Goal: Task Accomplishment & Management: Complete application form

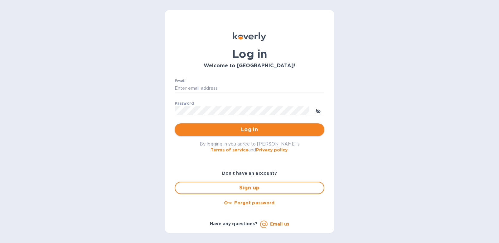
type input "[PERSON_NAME][EMAIL_ADDRESS][DOMAIN_NAME]"
click at [250, 133] on span "Log in" at bounding box center [250, 129] width 140 height 7
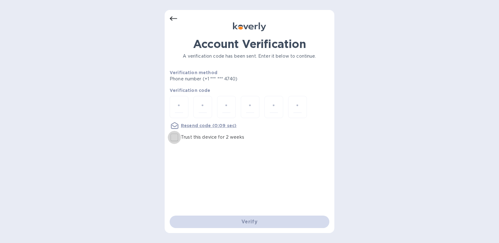
click at [174, 136] on input "Trust this device for 2 weeks" at bounding box center [174, 137] width 13 height 13
checkbox input "true"
click at [181, 108] on input "number" at bounding box center [179, 107] width 8 height 12
type input "7"
type input "3"
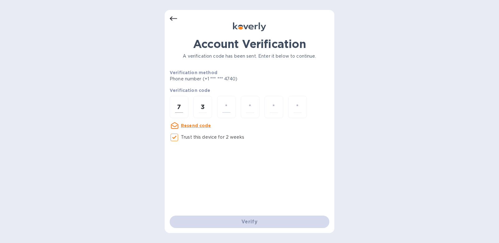
type input "6"
type input "0"
type input "7"
type input "5"
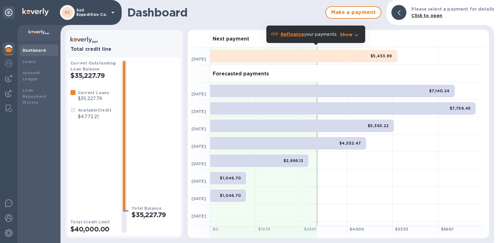
click at [220, 16] on h1 "Dashboard" at bounding box center [224, 12] width 195 height 13
click at [12, 81] on img at bounding box center [8, 78] width 7 height 7
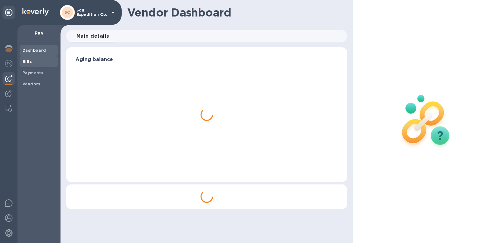
click at [31, 66] on div "Bills" at bounding box center [39, 61] width 38 height 11
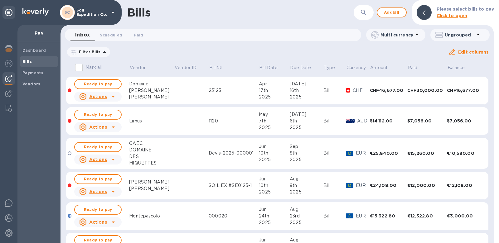
click at [480, 13] on p "Click to open" at bounding box center [465, 15] width 57 height 7
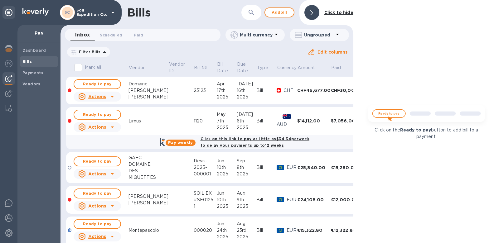
click at [339, 11] on b "Click to hide" at bounding box center [339, 12] width 29 height 5
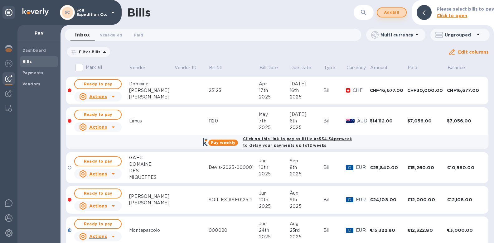
click at [392, 10] on span "Add bill" at bounding box center [392, 12] width 19 height 7
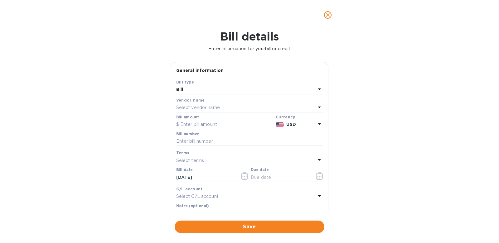
click at [197, 112] on div "Vendor name Select vendor name" at bounding box center [249, 105] width 147 height 16
click at [201, 104] on div "Select vendor name" at bounding box center [245, 108] width 139 height 9
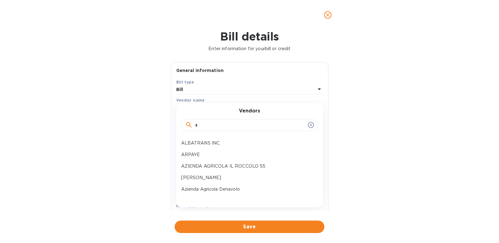
click at [220, 128] on input "s" at bounding box center [250, 125] width 110 height 9
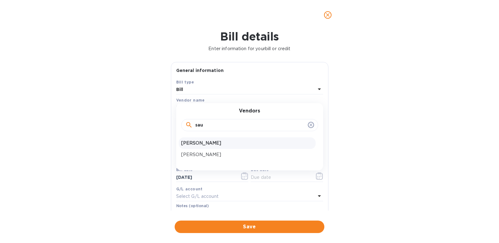
type input "sau"
click at [224, 141] on p "[PERSON_NAME]" at bounding box center [247, 143] width 132 height 7
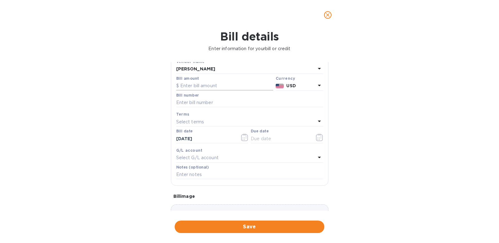
scroll to position [28, 0]
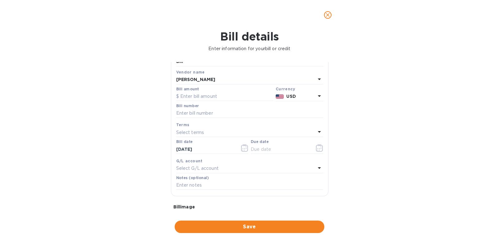
click at [309, 95] on p "USD" at bounding box center [300, 96] width 29 height 7
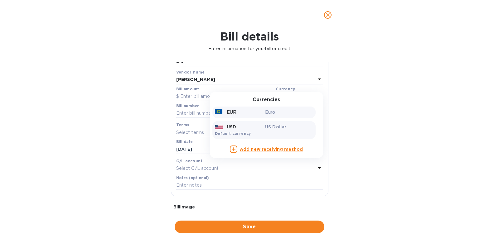
click at [284, 114] on p "Euro" at bounding box center [289, 112] width 48 height 7
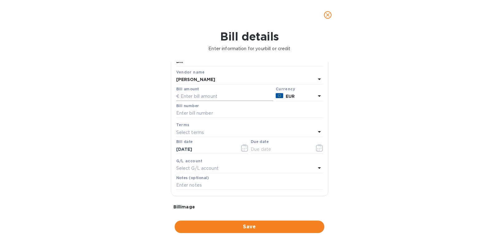
click at [227, 99] on input "text" at bounding box center [224, 96] width 97 height 9
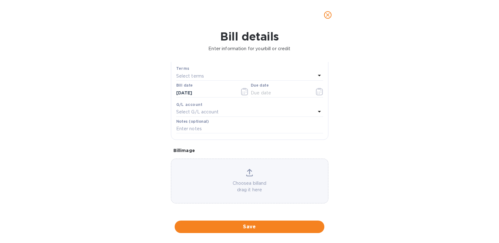
click at [243, 173] on div "Choose a bill and drag it here" at bounding box center [249, 181] width 157 height 24
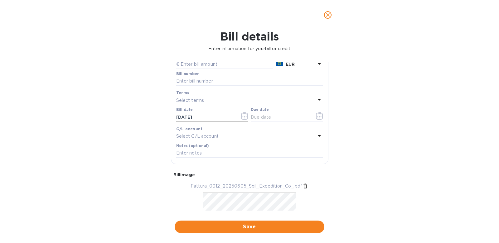
scroll to position [59, 0]
click at [202, 81] on input "text" at bounding box center [249, 82] width 147 height 9
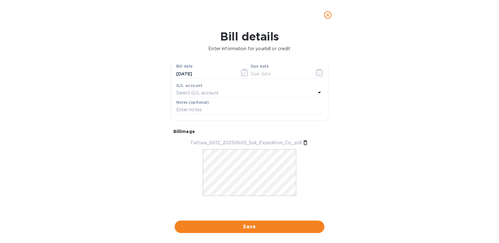
type input "202506"
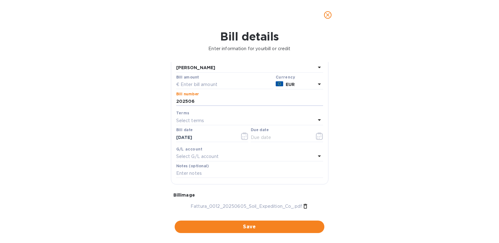
scroll to position [15, 0]
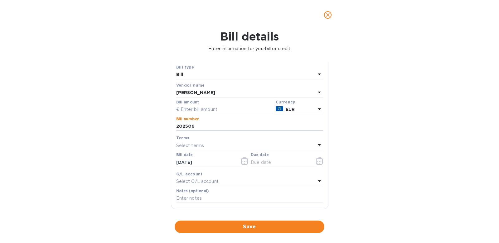
click at [235, 115] on div "Bill amount" at bounding box center [225, 107] width 100 height 17
click at [227, 109] on input "text" at bounding box center [224, 109] width 97 height 9
paste input "21.67200"
type input "21,670.00"
click at [399, 186] on div "Bill details Enter information for your bill or credit General information Save…" at bounding box center [249, 136] width 499 height 213
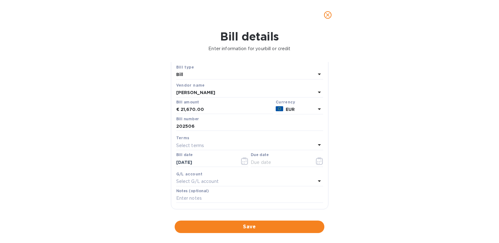
scroll to position [60, 0]
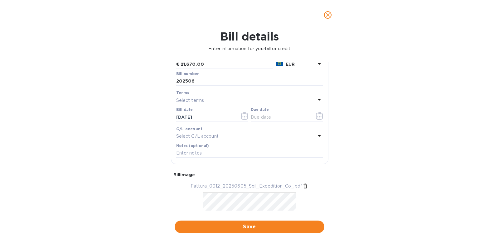
click at [224, 95] on div "Terms" at bounding box center [249, 93] width 147 height 7
click at [221, 101] on div "Select terms" at bounding box center [245, 100] width 139 height 9
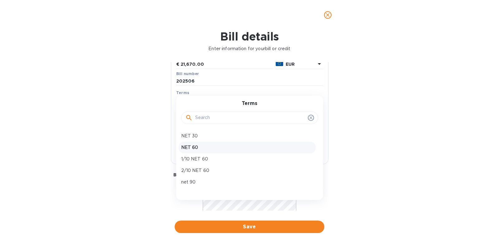
click at [209, 149] on p "NET 60" at bounding box center [247, 147] width 132 height 7
type input "[DATE]"
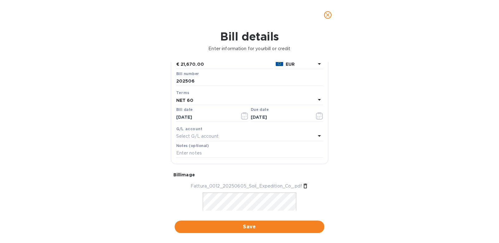
scroll to position [104, 0]
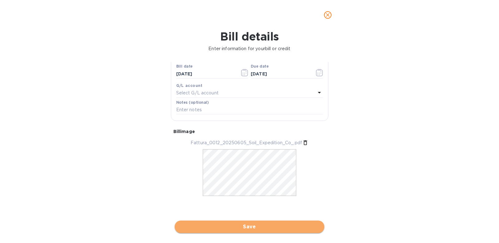
click at [292, 224] on span "Save" at bounding box center [250, 226] width 140 height 7
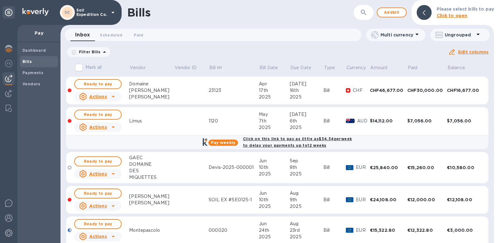
click at [0, 0] on icon at bounding box center [0, 0] width 0 height 0
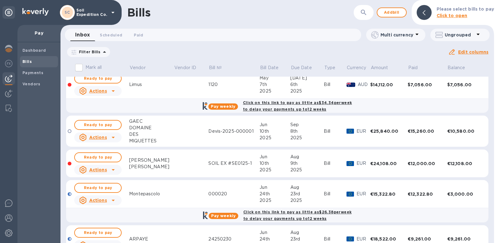
scroll to position [934, 0]
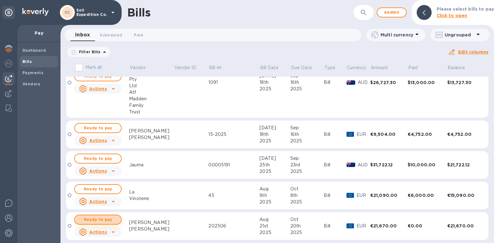
click at [108, 216] on span "Ready to pay" at bounding box center [98, 219] width 36 height 7
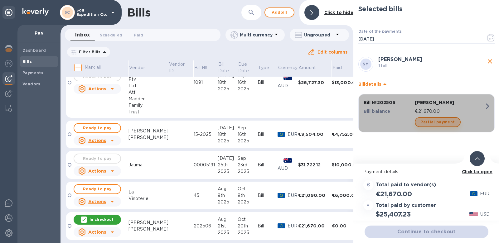
click at [451, 125] on span "Partial payment" at bounding box center [438, 122] width 34 height 7
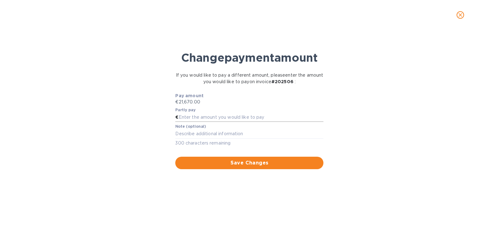
click at [256, 116] on input "text" at bounding box center [251, 117] width 145 height 9
click at [192, 115] on input "4,200.00" at bounding box center [251, 117] width 145 height 9
type input "4,670.00"
click at [302, 167] on button "Save Changes" at bounding box center [249, 163] width 148 height 12
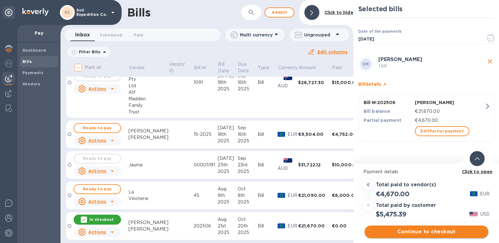
click at [421, 229] on span "Continue to checkout" at bounding box center [427, 231] width 114 height 7
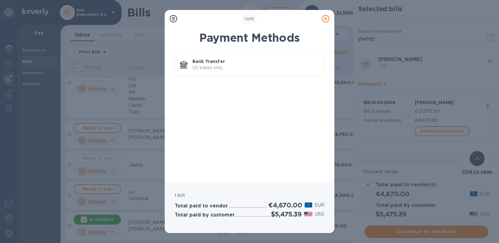
click at [326, 25] on div "Payment Methods Bank Transfer US banks only." at bounding box center [250, 103] width 170 height 159
click at [327, 15] on icon at bounding box center [325, 18] width 7 height 7
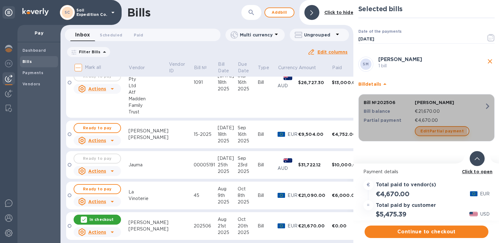
click at [440, 132] on span "Edit Partial payment" at bounding box center [442, 131] width 43 height 7
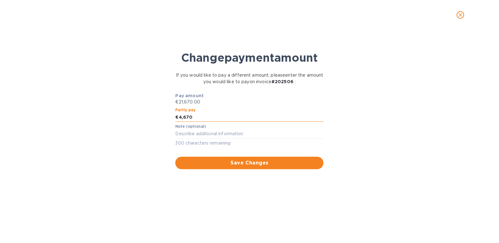
click at [209, 119] on input "4,670" at bounding box center [251, 117] width 145 height 9
type input "4,000.00"
click at [230, 160] on span "Save Changes" at bounding box center [249, 162] width 138 height 7
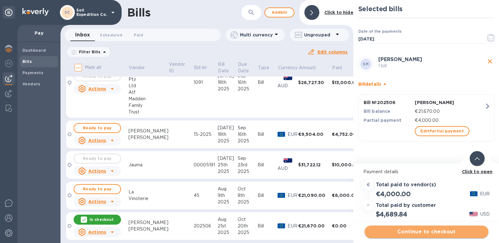
click at [395, 233] on span "Continue to checkout" at bounding box center [427, 231] width 114 height 7
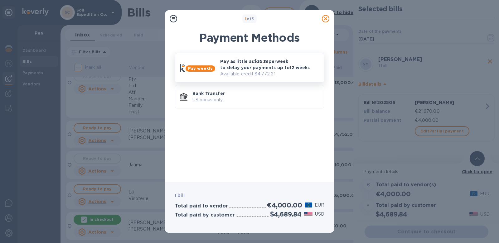
click at [277, 67] on p "Pay as little as $35.18 per week to delay your payments up to 12 weeks" at bounding box center [269, 64] width 99 height 12
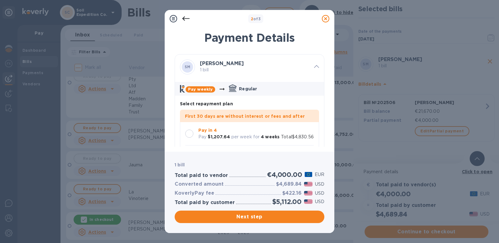
click at [208, 132] on b "Pay in 4" at bounding box center [207, 130] width 18 height 5
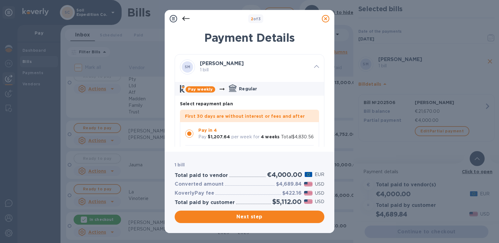
scroll to position [156, 0]
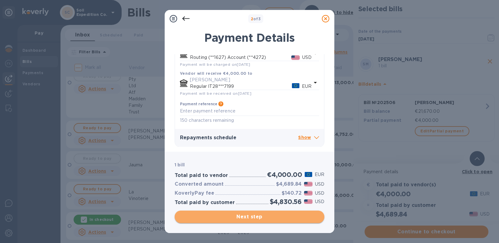
click at [287, 217] on span "Next step" at bounding box center [250, 216] width 140 height 7
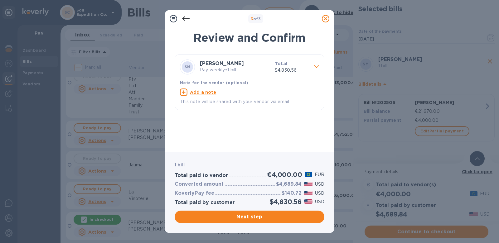
click at [207, 91] on u "Add a note" at bounding box center [203, 92] width 27 height 5
click at [207, 91] on textarea at bounding box center [244, 92] width 129 height 5
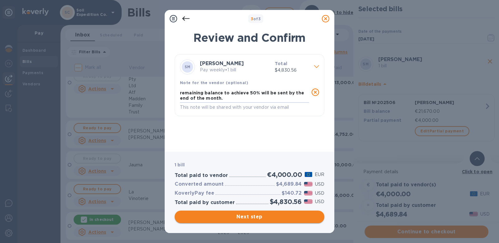
type textarea "remaining balance to achieve 50% will be sent by the end of the month."
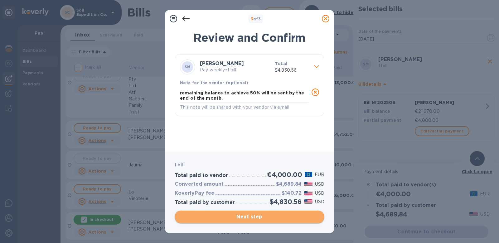
click at [300, 213] on button "Next step" at bounding box center [250, 217] width 150 height 12
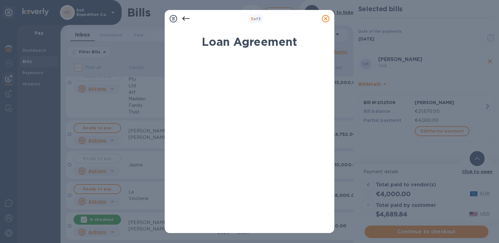
scroll to position [111, 0]
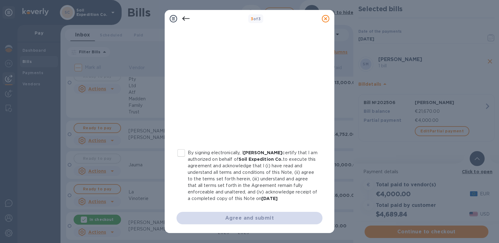
click at [182, 153] on input "By signing electronically, I [PERSON_NAME] certify that I am authorized on beha…" at bounding box center [181, 153] width 13 height 13
checkbox input "true"
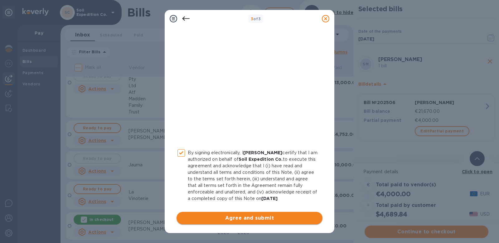
click at [277, 220] on span "Agree and submit" at bounding box center [250, 218] width 136 height 7
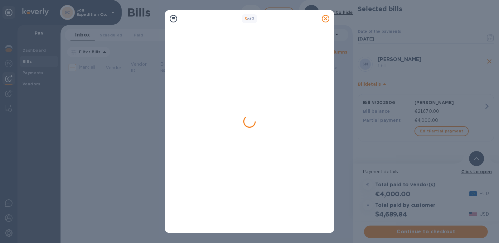
scroll to position [0, 0]
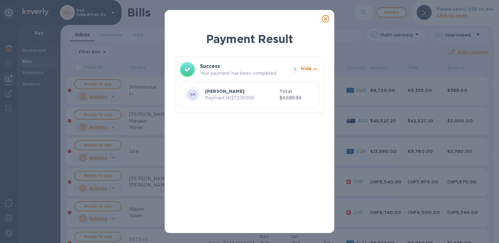
click at [326, 19] on icon at bounding box center [325, 18] width 7 height 7
